Goal: Task Accomplishment & Management: Use online tool/utility

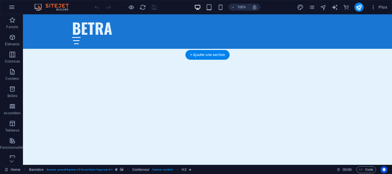
scroll to position [125, 0]
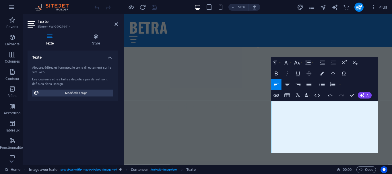
scroll to position [114, 0]
click at [276, 73] on icon "button" at bounding box center [276, 73] width 7 height 7
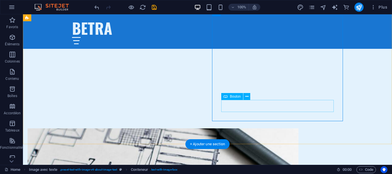
scroll to position [172, 0]
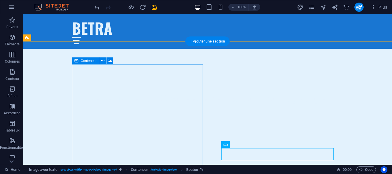
scroll to position [124, 0]
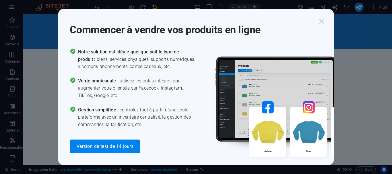
click at [316, 20] on icon "button" at bounding box center [321, 21] width 10 height 10
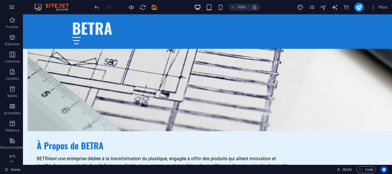
scroll to position [316, 0]
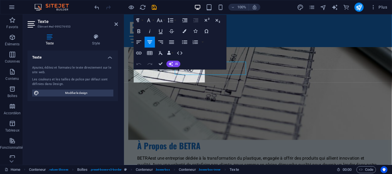
scroll to position [324, 0]
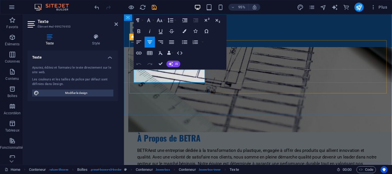
drag, startPoint x: 169, startPoint y: 76, endPoint x: 151, endPoint y: 83, distance: 20.2
copy p "satisfaction de nos clients"
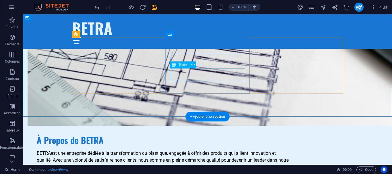
scroll to position [315, 0]
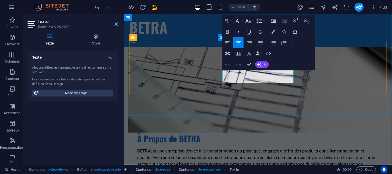
drag, startPoint x: 282, startPoint y: 75, endPoint x: 292, endPoint y: 82, distance: 11.9
copy p "atteindre des niveaux de performance élevés"
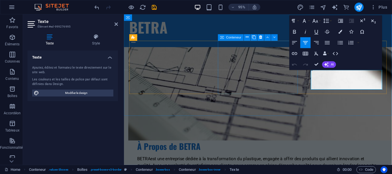
scroll to position [323, 0]
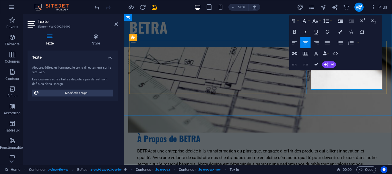
drag, startPoint x: 364, startPoint y: 74, endPoint x: 365, endPoint y: 88, distance: 13.5
copy p "l'innovation comme clé de notre croissance durable"
